Goal: Information Seeking & Learning: Check status

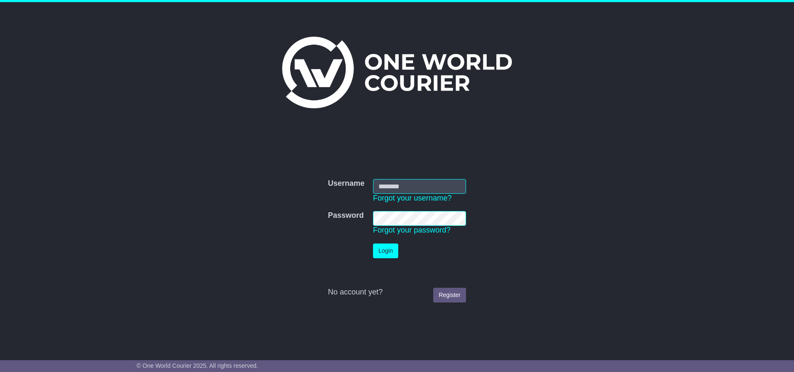
type input "******"
click at [384, 248] on button "Login" at bounding box center [385, 250] width 25 height 15
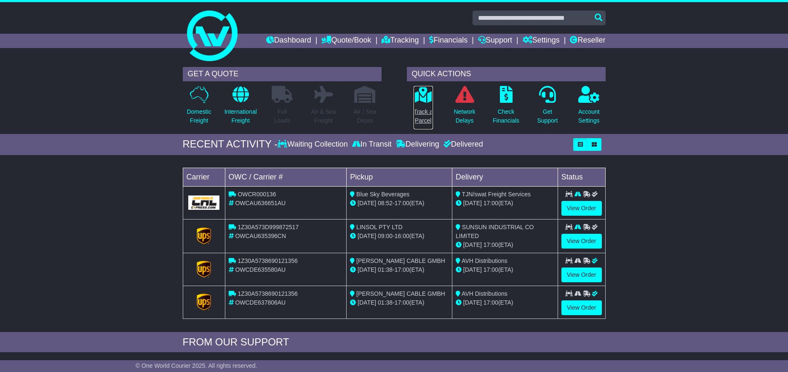
click at [428, 108] on p "Track a Parcel" at bounding box center [423, 116] width 19 height 18
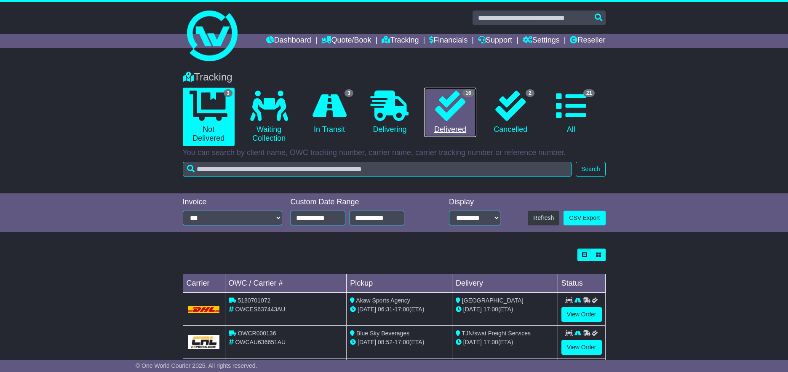
click at [466, 123] on link "16 Delivered" at bounding box center [450, 113] width 52 height 50
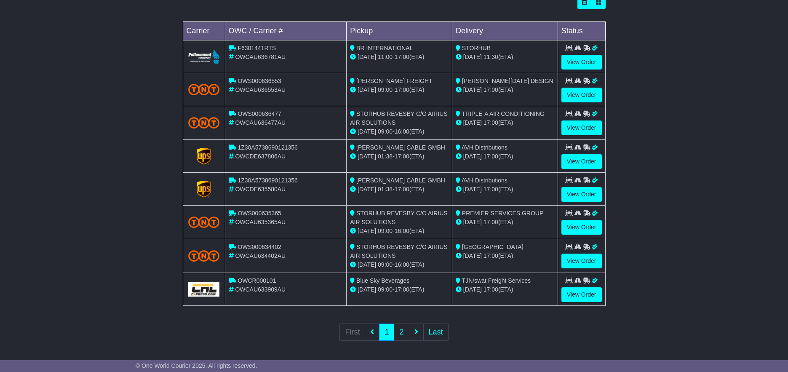
scroll to position [253, 0]
click at [580, 261] on link "View Order" at bounding box center [581, 260] width 40 height 15
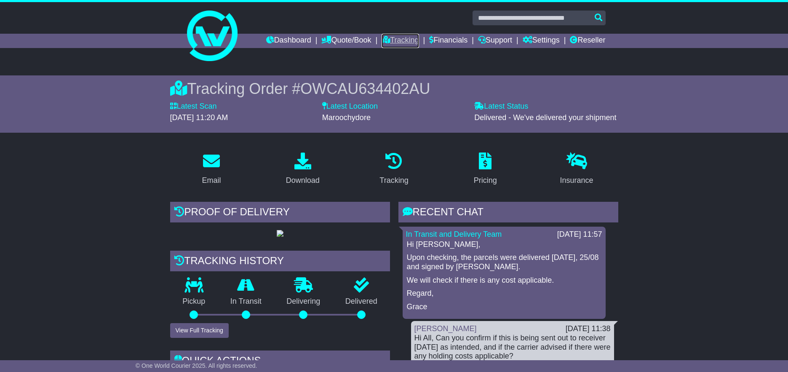
click at [387, 40] on link "Tracking" at bounding box center [400, 41] width 37 height 14
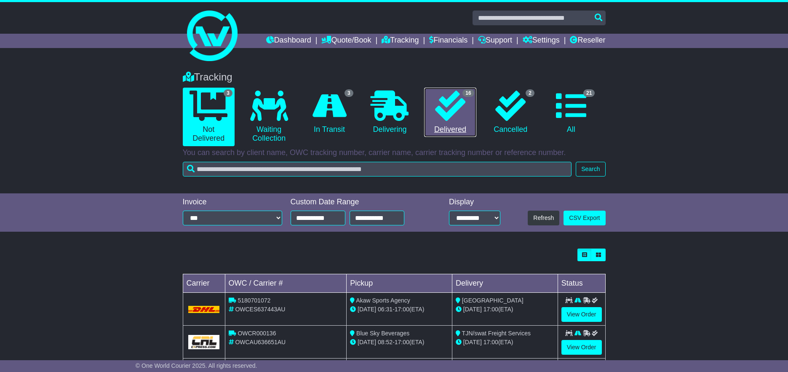
click at [446, 120] on icon at bounding box center [450, 106] width 30 height 30
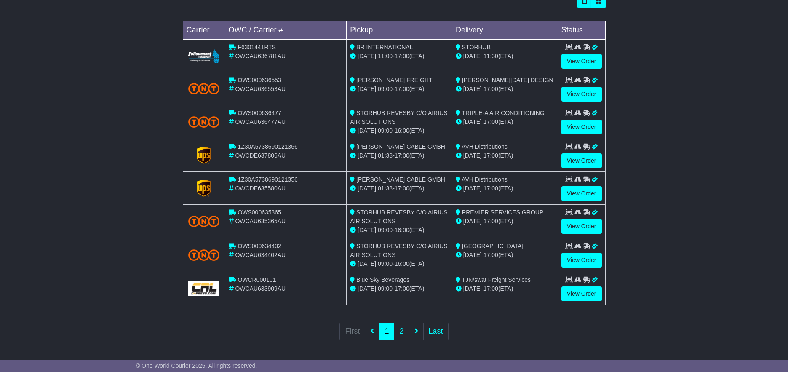
scroll to position [254, 0]
click at [585, 257] on link "View Order" at bounding box center [581, 259] width 40 height 15
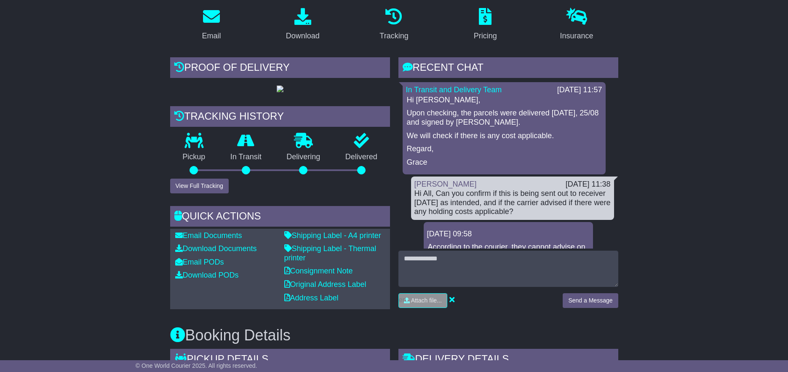
scroll to position [28, 0]
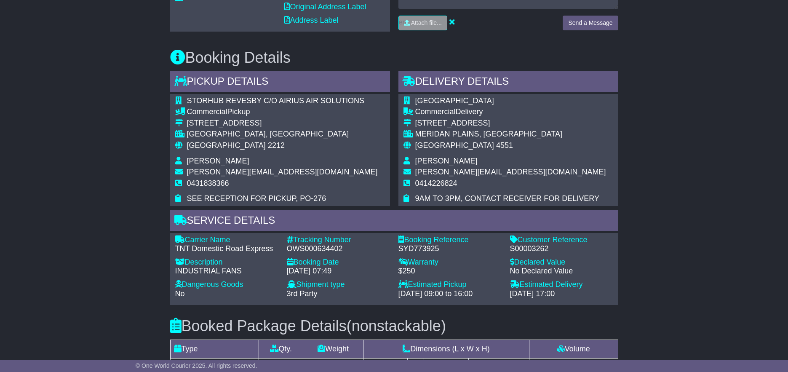
scroll to position [407, 0]
